Goal: Task Accomplishment & Management: Use online tool/utility

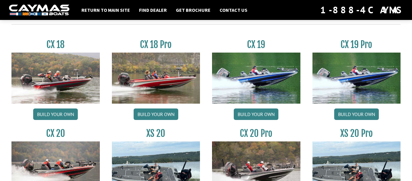
scroll to position [510, 0]
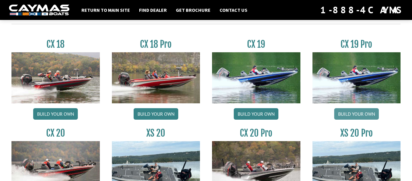
click at [346, 114] on link "Build your own" at bounding box center [356, 113] width 45 height 11
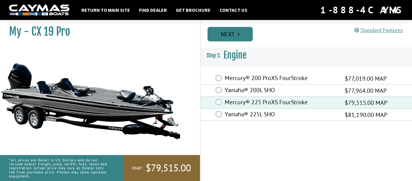
click at [239, 35] on icon "Pagination" at bounding box center [239, 34] width 2 height 6
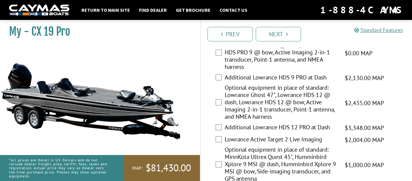
scroll to position [114, 0]
